Goal: Obtain resource: Download file/media

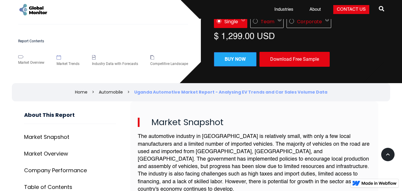
scroll to position [130, 0]
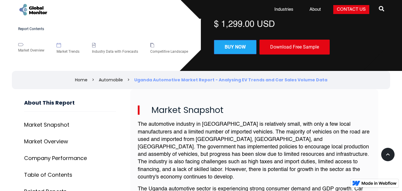
click at [95, 44] on img at bounding box center [94, 45] width 4 height 4
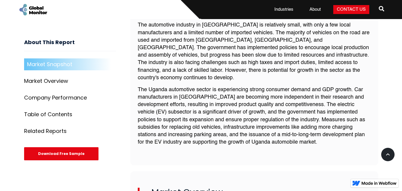
scroll to position [231, 0]
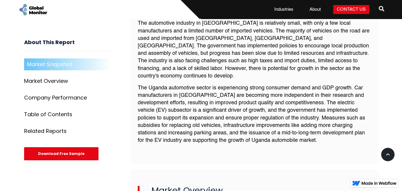
click at [51, 130] on div "Related Reports" at bounding box center [45, 131] width 42 height 6
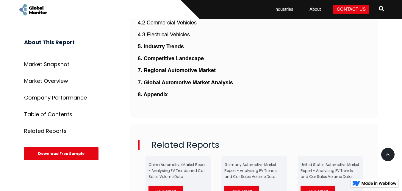
scroll to position [1439, 0]
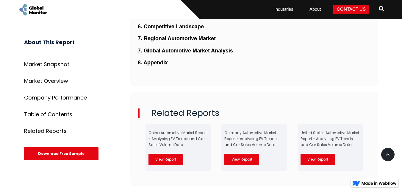
scroll to position [1487, 0]
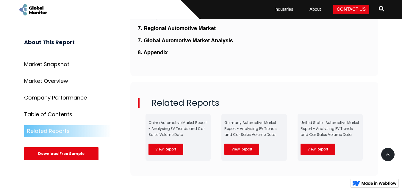
click at [168, 143] on link "View Report" at bounding box center [165, 148] width 35 height 11
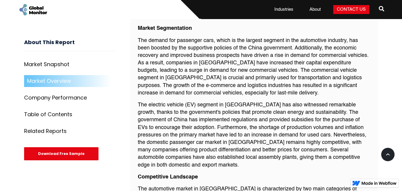
scroll to position [498, 0]
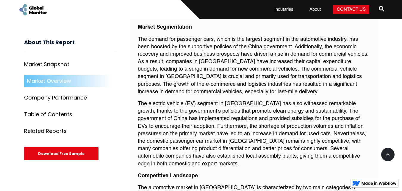
click at [84, 154] on div "Download Free Sample" at bounding box center [61, 153] width 74 height 13
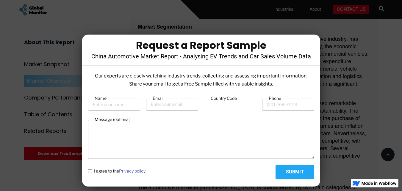
click at [68, 142] on div at bounding box center [201, 95] width 402 height 191
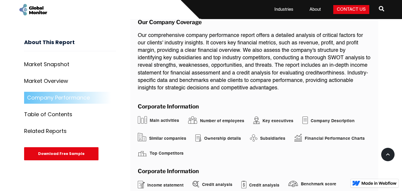
scroll to position [1021, 0]
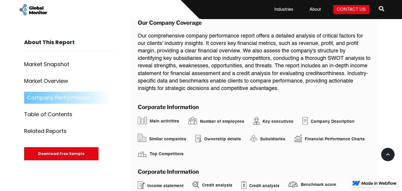
click at [34, 8] on img "home" at bounding box center [33, 9] width 30 height 13
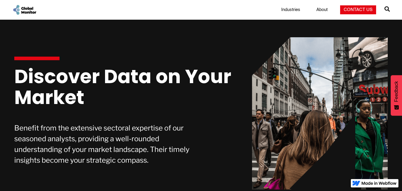
scroll to position [240, 0]
